Goal: Task Accomplishment & Management: Manage account settings

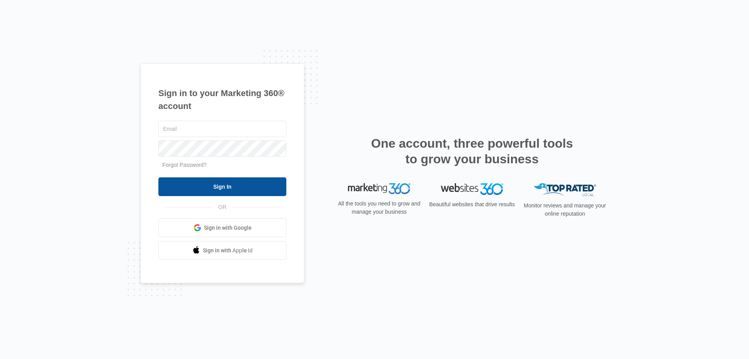
type input "[EMAIL_ADDRESS][DOMAIN_NAME]"
click at [259, 190] on input "Sign In" at bounding box center [222, 186] width 128 height 19
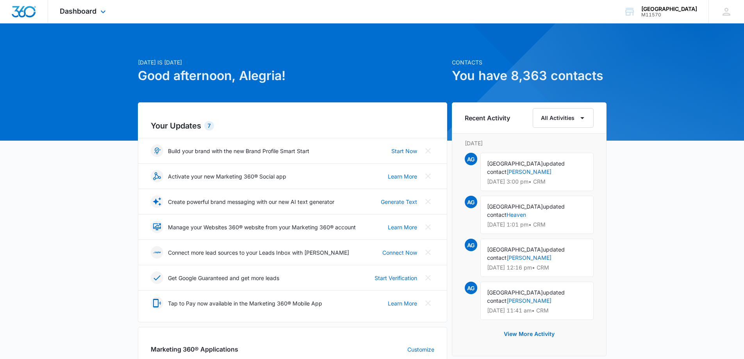
click at [101, 8] on div "Dashboard Apps Reputation Websites Forms CRM Email Social Shop Payments POS Con…" at bounding box center [83, 11] width 71 height 23
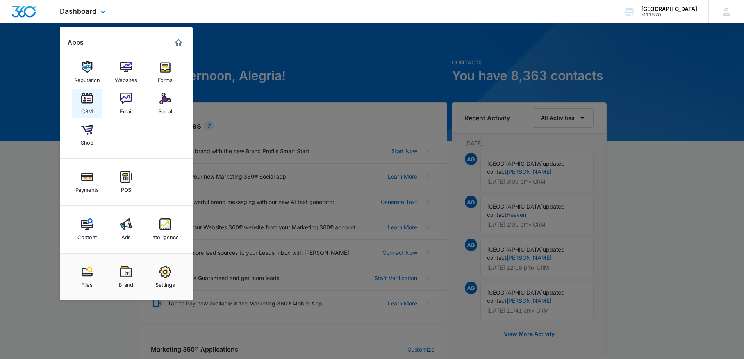
click at [89, 105] on div "CRM" at bounding box center [87, 109] width 12 height 10
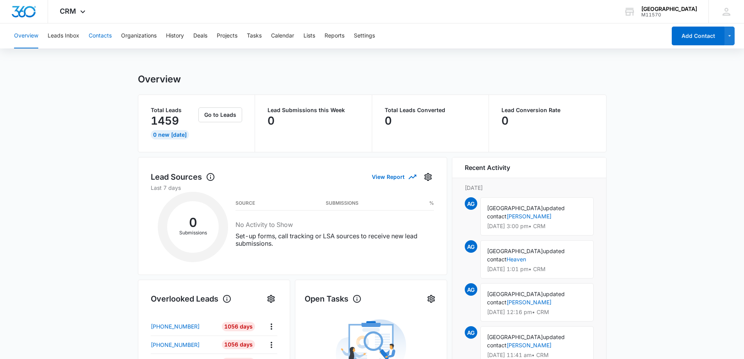
click at [109, 34] on button "Contacts" at bounding box center [100, 35] width 23 height 25
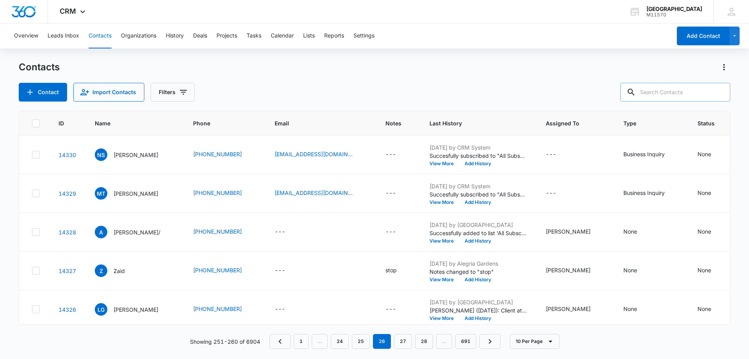
click at [673, 96] on input "text" at bounding box center [676, 92] width 110 height 19
type input "858-224-3227"
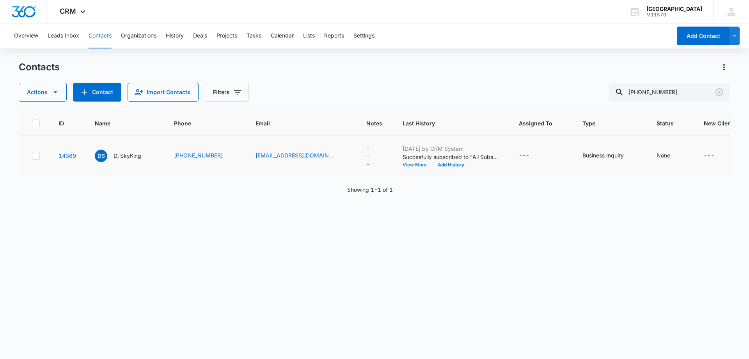
click at [404, 163] on button "View More" at bounding box center [418, 164] width 30 height 5
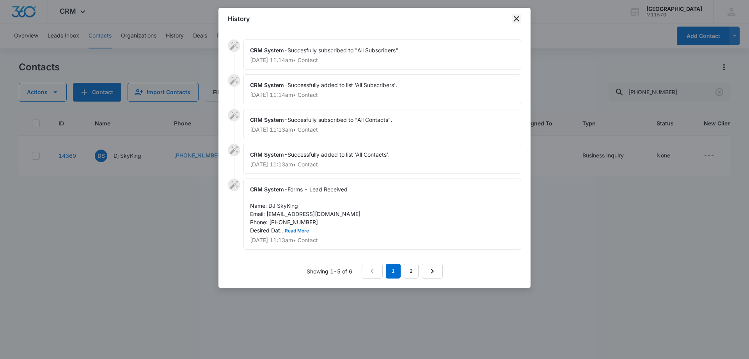
click at [516, 18] on icon "close" at bounding box center [516, 18] width 5 height 5
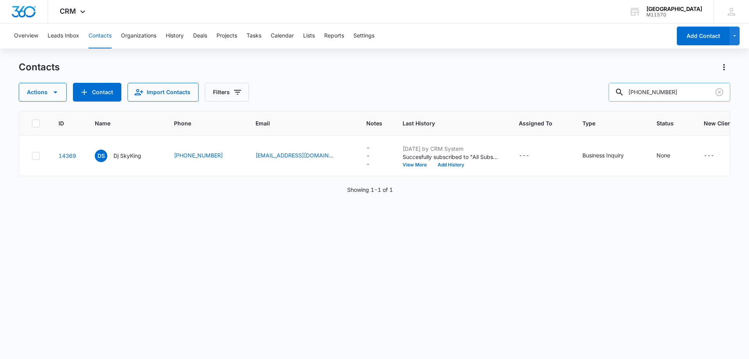
click at [681, 90] on input "858-224-3227" at bounding box center [670, 92] width 122 height 19
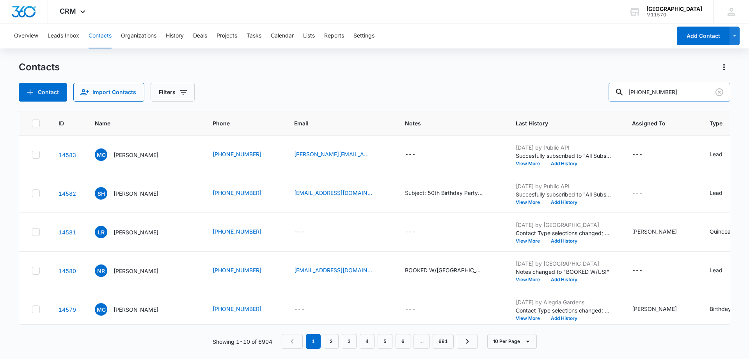
type input "713-261-8046"
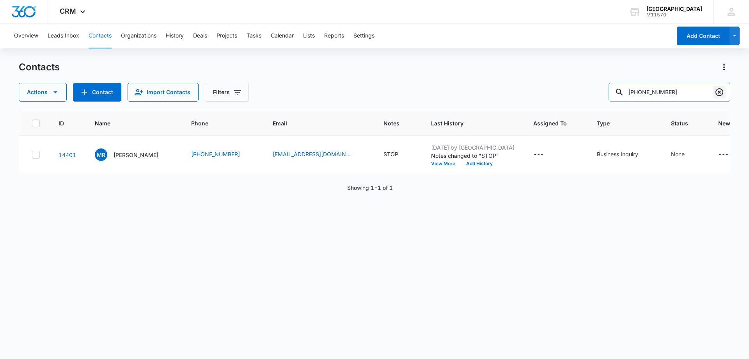
click at [719, 93] on icon "Clear" at bounding box center [720, 92] width 8 height 8
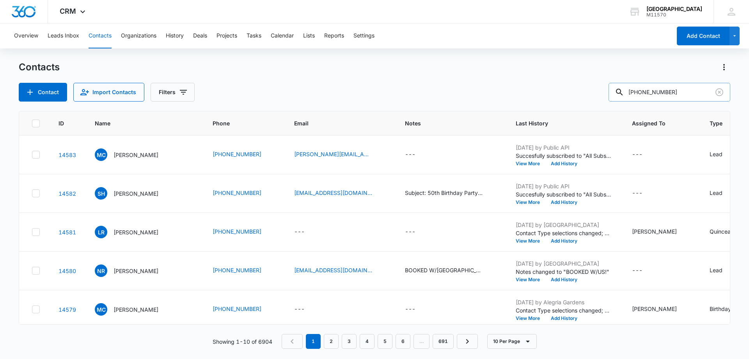
type input "832-593-9629"
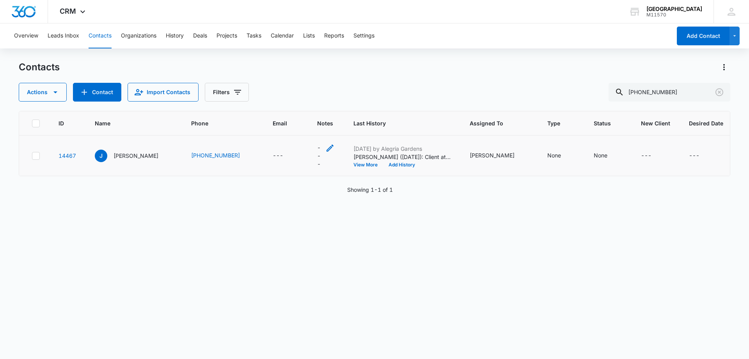
click at [326, 148] on icon "Notes - - Select to Edit Field" at bounding box center [330, 147] width 9 height 9
click at [286, 96] on textarea "Notes" at bounding box center [295, 85] width 93 height 45
type textarea "s"
type textarea "STOP"
click at [323, 121] on button "Save" at bounding box center [330, 122] width 23 height 15
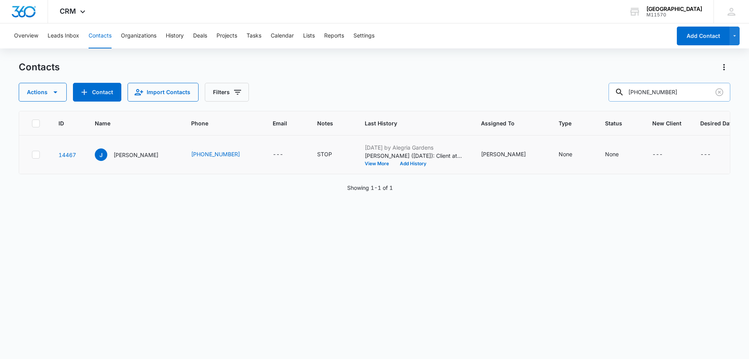
click at [689, 96] on input "832-593-9629" at bounding box center [670, 92] width 122 height 19
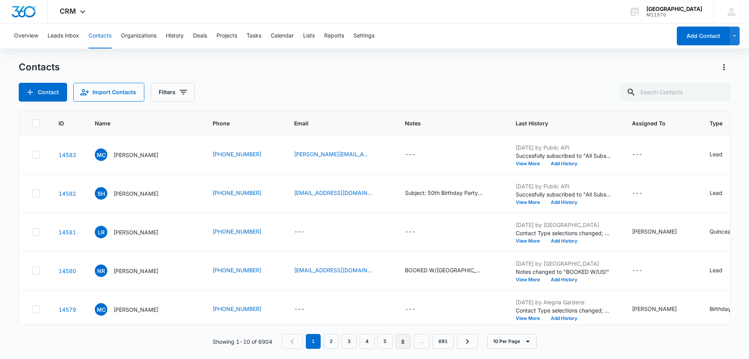
click at [408, 336] on link "6" at bounding box center [403, 341] width 15 height 15
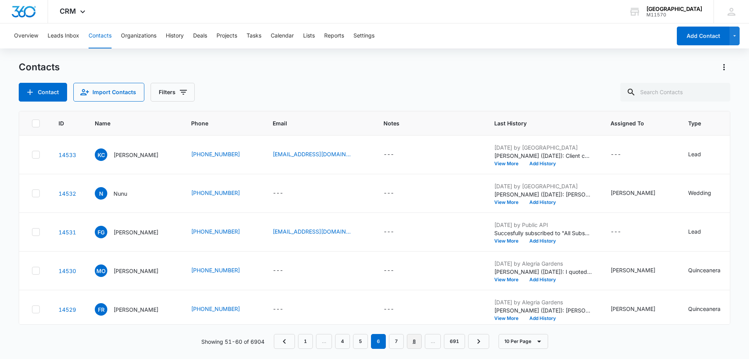
click at [412, 340] on link "8" at bounding box center [414, 341] width 15 height 15
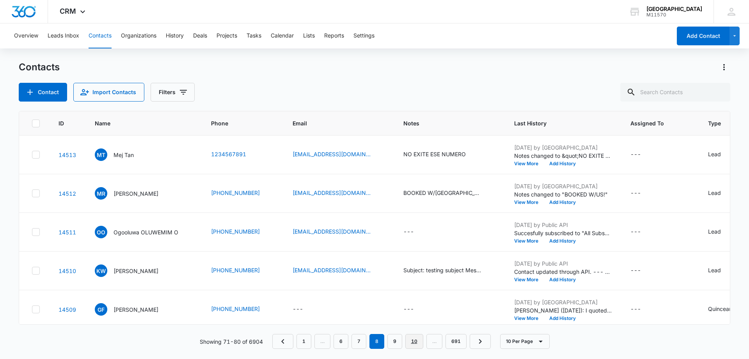
click at [417, 339] on link "10" at bounding box center [415, 341] width 18 height 15
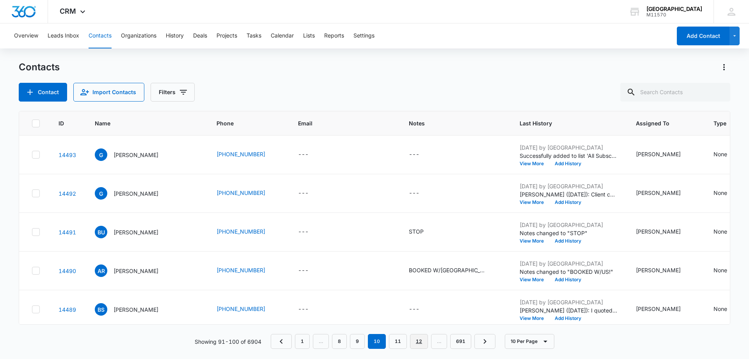
click at [424, 337] on link "12" at bounding box center [419, 341] width 18 height 15
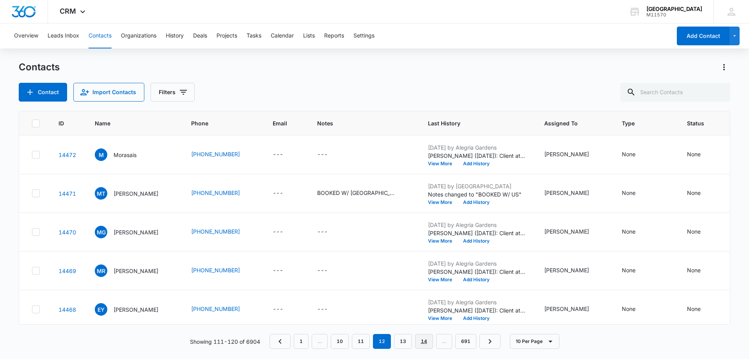
click at [424, 337] on link "14" at bounding box center [424, 341] width 18 height 15
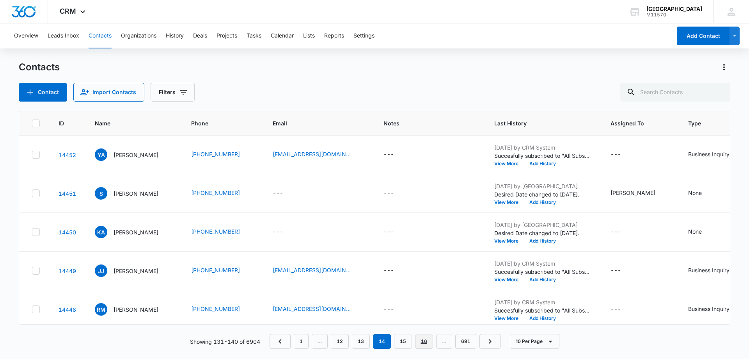
click at [424, 339] on link "16" at bounding box center [424, 341] width 18 height 15
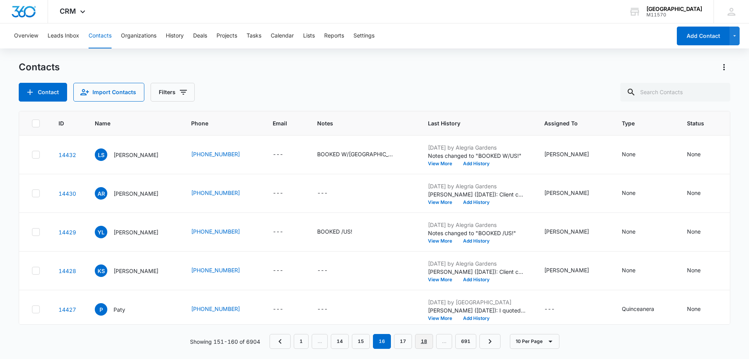
click at [424, 339] on link "18" at bounding box center [424, 341] width 18 height 15
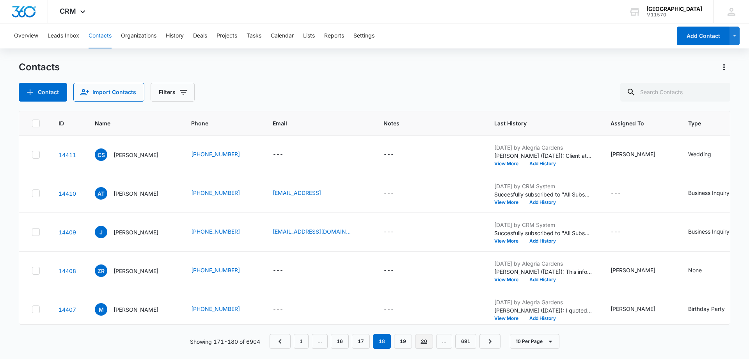
click at [424, 339] on link "20" at bounding box center [424, 341] width 18 height 15
click at [426, 341] on link "22" at bounding box center [424, 341] width 18 height 15
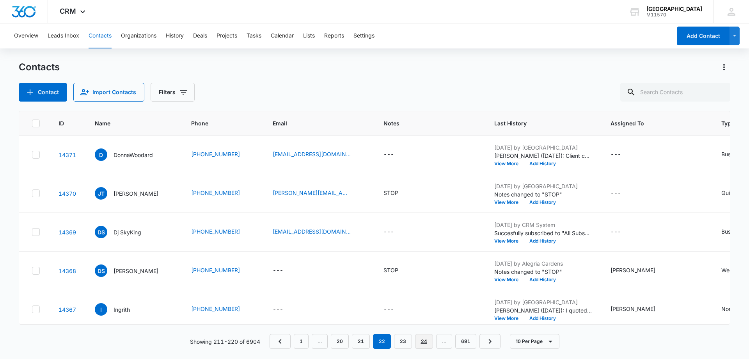
click at [426, 341] on link "24" at bounding box center [424, 341] width 18 height 15
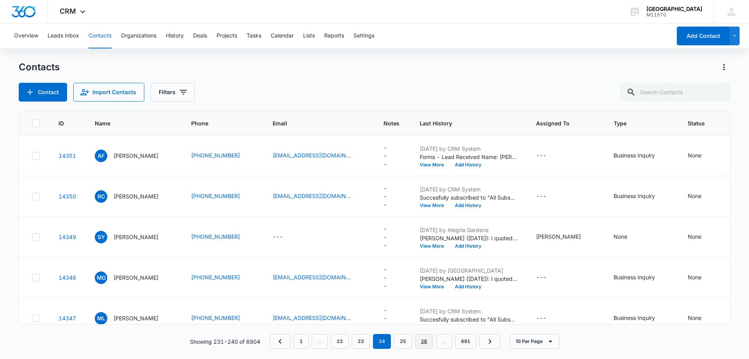
click at [426, 341] on link "26" at bounding box center [424, 341] width 18 height 15
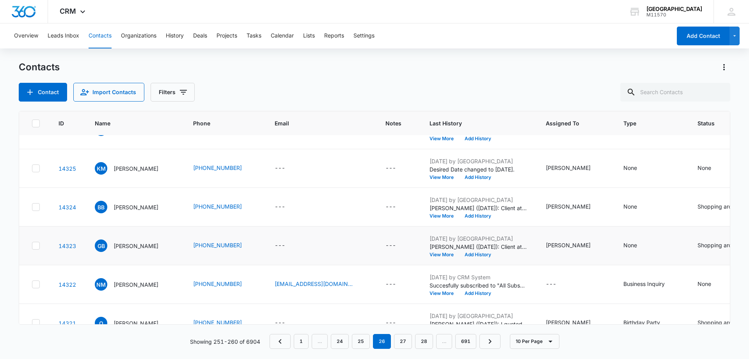
scroll to position [203, 0]
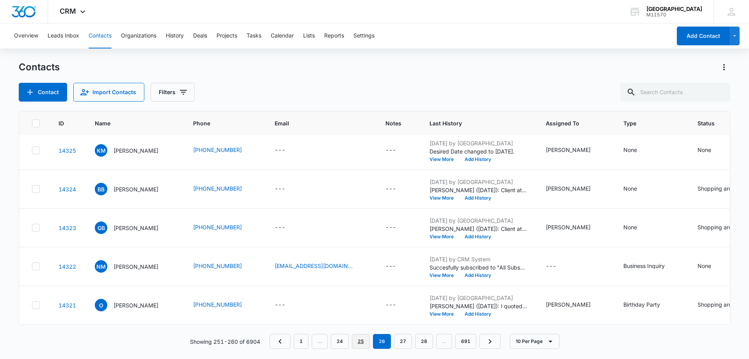
click at [363, 338] on link "25" at bounding box center [361, 341] width 18 height 15
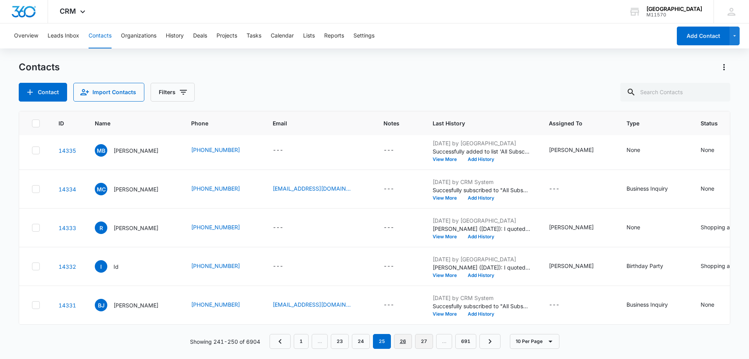
click at [400, 339] on link "26" at bounding box center [403, 341] width 18 height 15
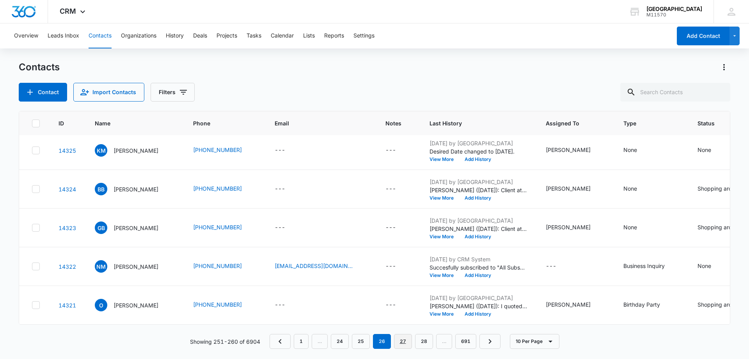
click at [404, 338] on link "27" at bounding box center [403, 341] width 18 height 15
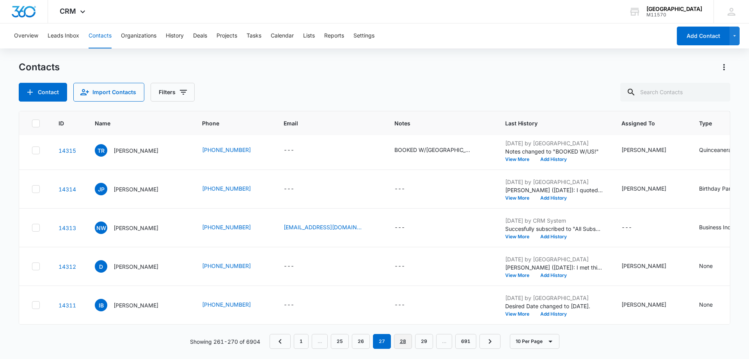
click at [402, 337] on link "28" at bounding box center [403, 341] width 18 height 15
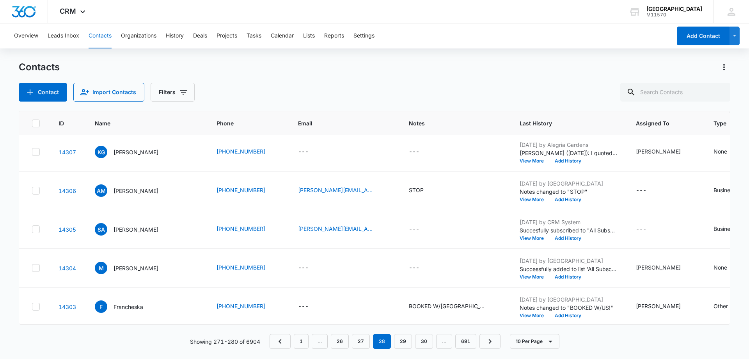
scroll to position [120, 0]
